Goal: Task Accomplishment & Management: Manage account settings

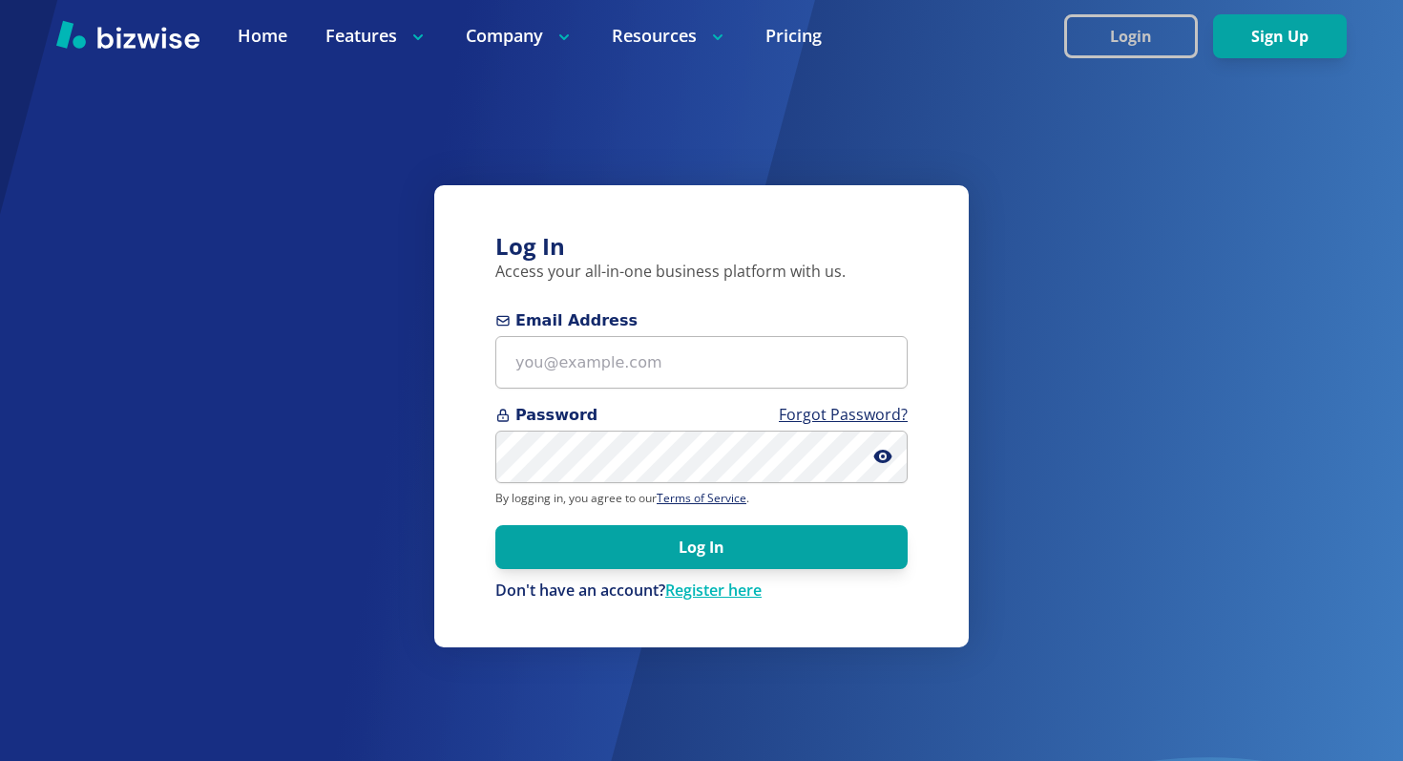
click at [1146, 43] on button "Login" at bounding box center [1131, 36] width 134 height 44
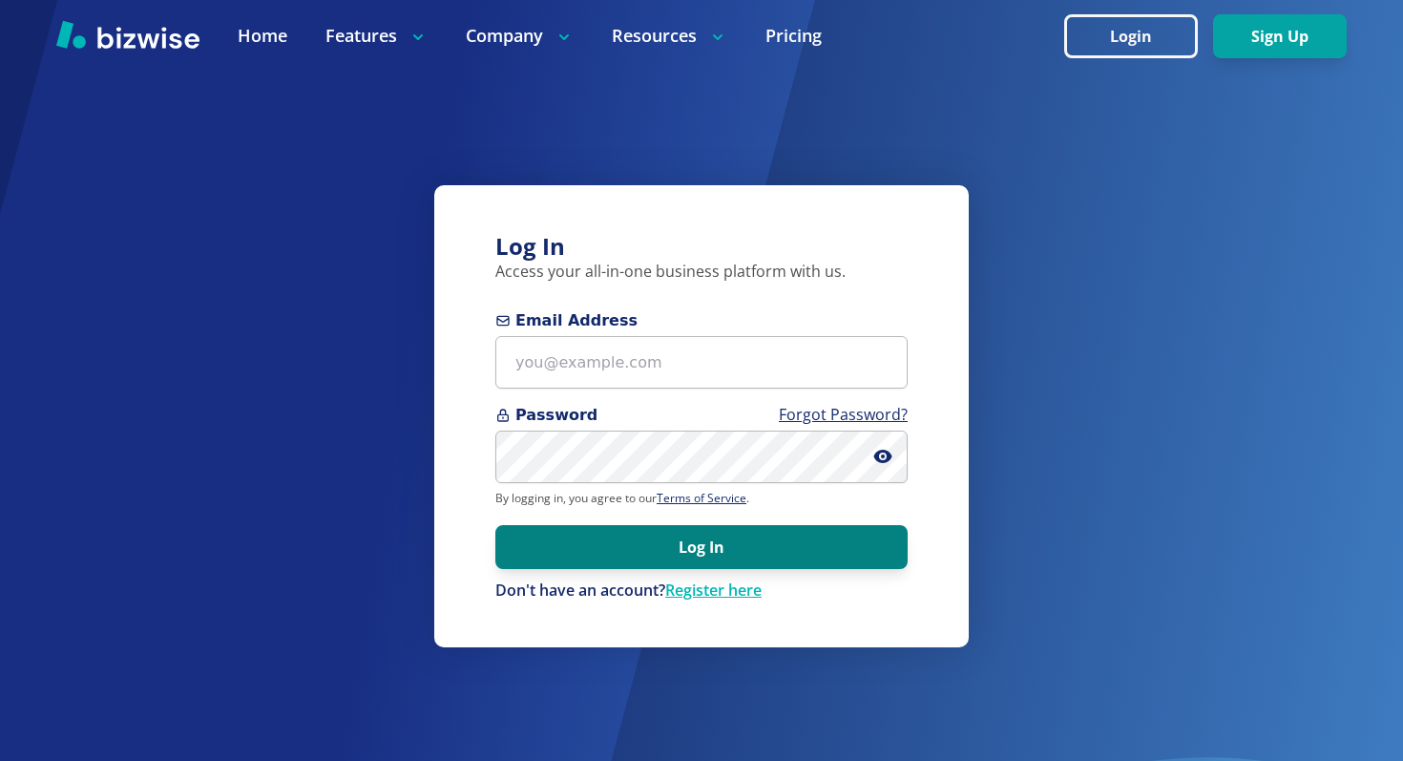
click at [616, 552] on button "Log In" at bounding box center [701, 547] width 412 height 44
